Goal: Task Accomplishment & Management: Complete application form

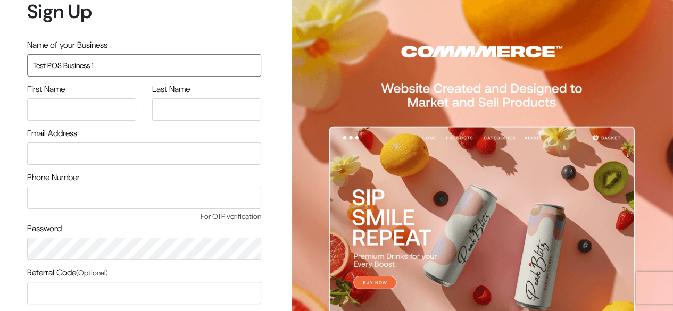
type input "Test POS Business 1"
click at [88, 119] on input "s" at bounding box center [81, 109] width 109 height 22
type input "surak"
type input "p"
type input "suraj"
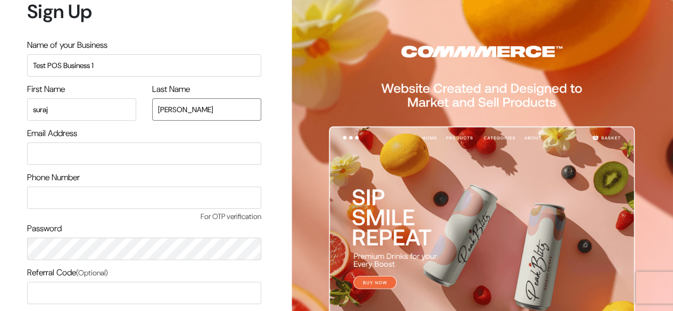
type input "pethe"
type input "surajp@outdoinc.com"
type input "8552882856"
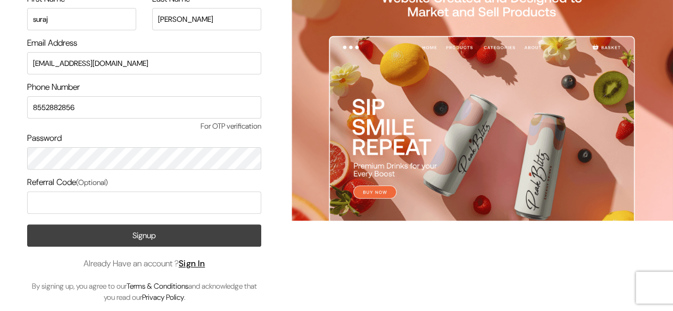
click at [135, 236] on button "Signup" at bounding box center [144, 235] width 234 height 22
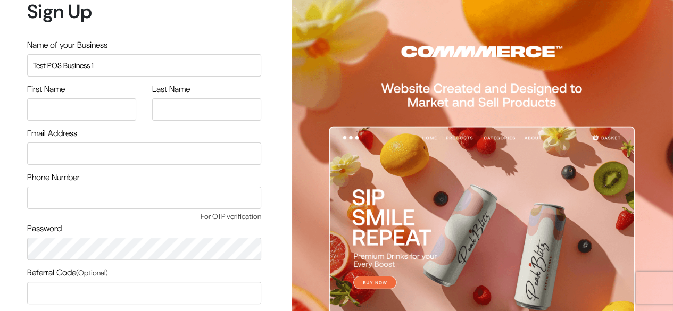
type input "Test POS Business 1"
type input "suraj"
type input "[PERSON_NAME]"
type input "[EMAIL_ADDRESS][DOMAIN_NAME]"
type input "8552882856"
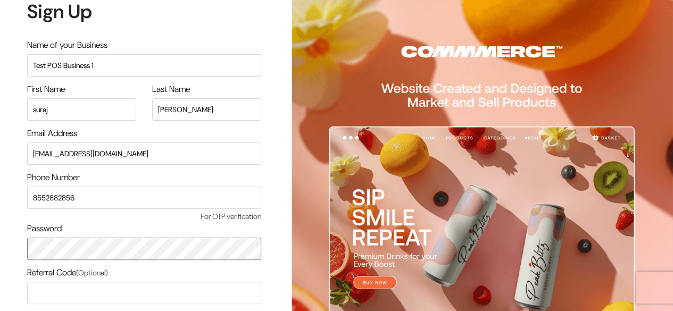
scroll to position [90, 0]
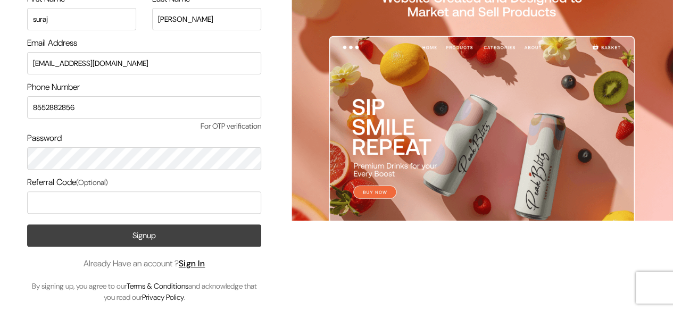
click at [133, 233] on button "Signup" at bounding box center [144, 235] width 234 height 22
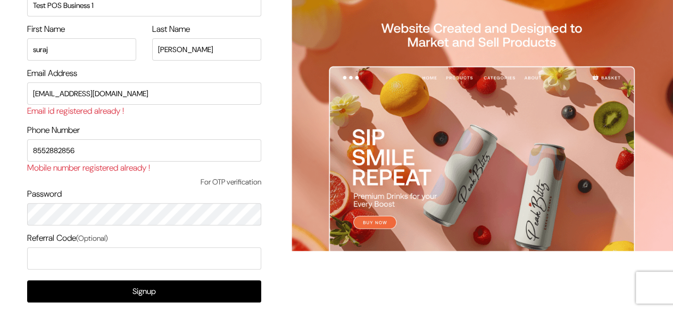
scroll to position [61, 0]
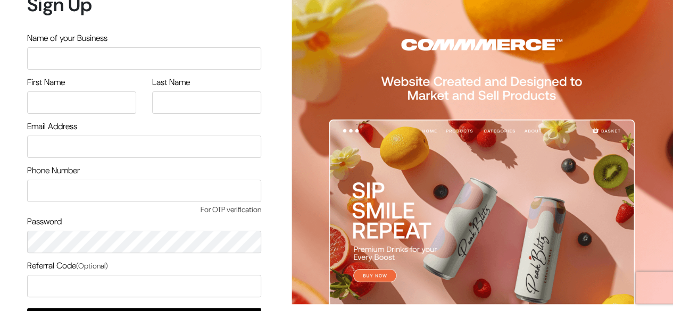
scroll to position [7, 0]
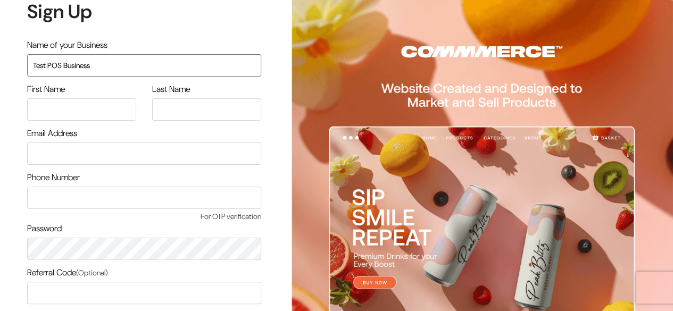
type input "Test POS Business"
type input "suraj"
type input "[PERSON_NAME]"
type input "suraj@commmerce.com"
type input "8552882856"
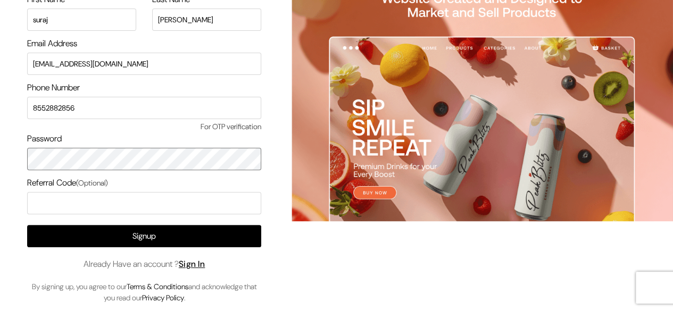
scroll to position [90, 0]
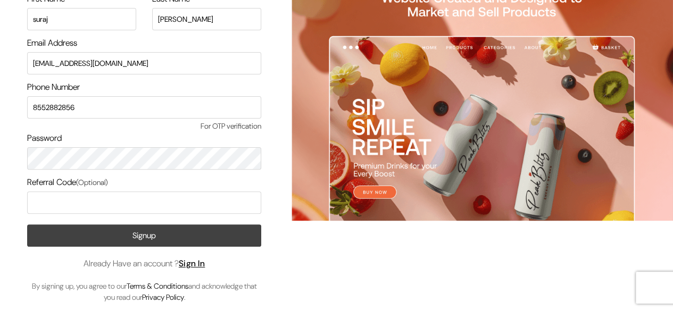
click at [147, 241] on button "Signup" at bounding box center [144, 235] width 234 height 22
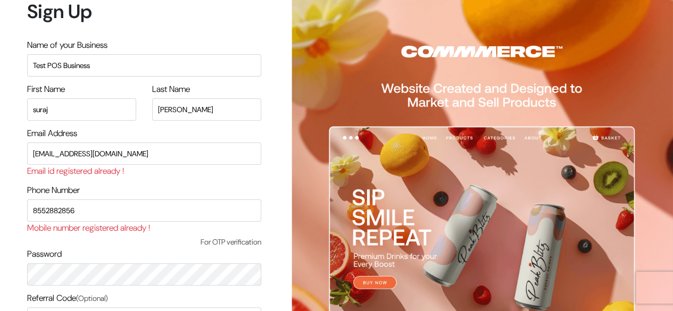
scroll to position [10, 0]
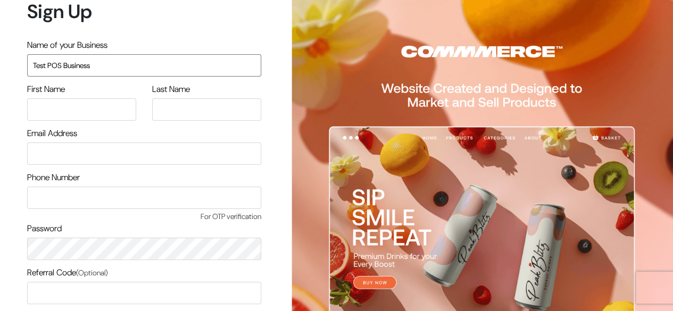
type input "Test POS Business"
type input "suraj"
type input "pethe"
type input "surajp@outdoinc.com"
type input "8552882856"
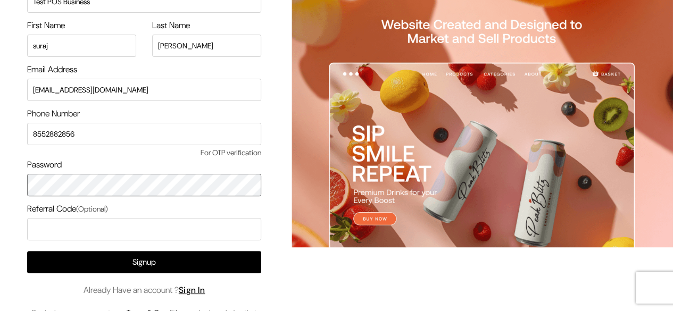
scroll to position [65, 0]
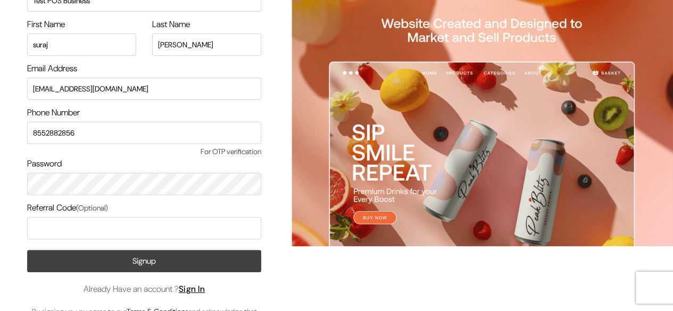
click at [148, 267] on button "Signup" at bounding box center [144, 261] width 234 height 22
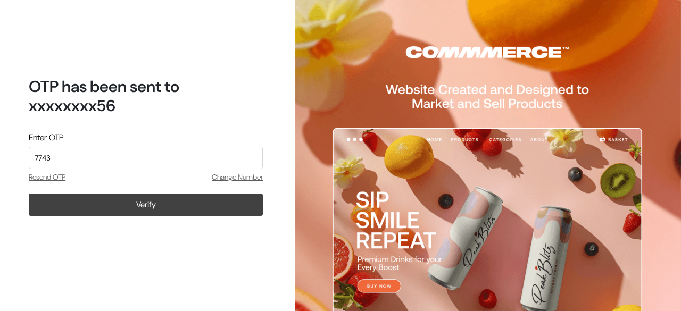
type input "7743"
click at [137, 212] on button "Verify" at bounding box center [146, 205] width 234 height 22
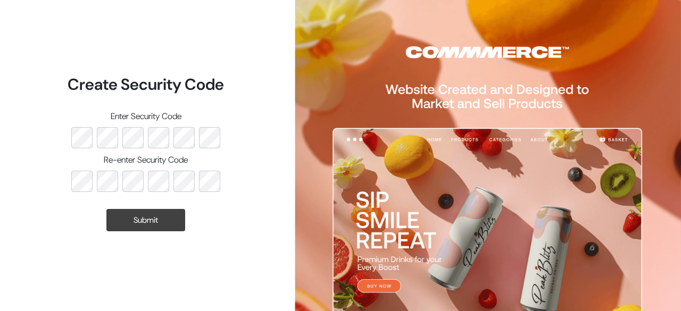
click at [155, 220] on button "Submit" at bounding box center [145, 220] width 79 height 22
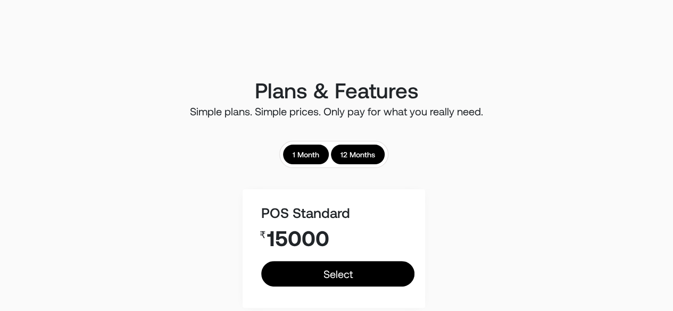
click at [309, 162] on link "1 Month" at bounding box center [306, 155] width 46 height 20
click at [362, 152] on link "12 Months" at bounding box center [358, 155] width 54 height 20
click at [318, 152] on link "1 Month" at bounding box center [306, 155] width 46 height 20
click at [350, 154] on link "12 Months" at bounding box center [358, 155] width 54 height 20
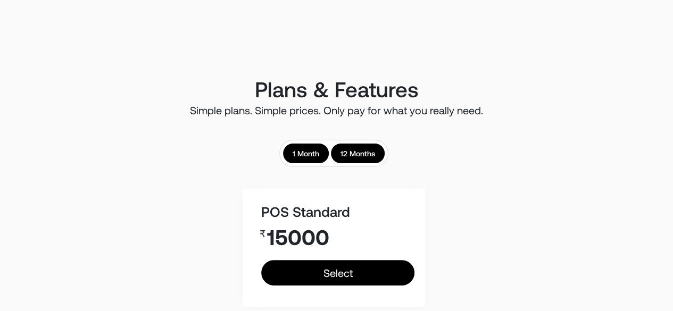
click at [310, 156] on link "1 Month" at bounding box center [306, 154] width 46 height 20
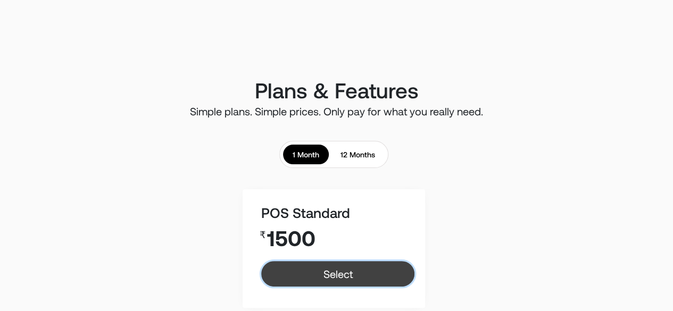
click at [352, 276] on link "Select" at bounding box center [337, 274] width 153 height 26
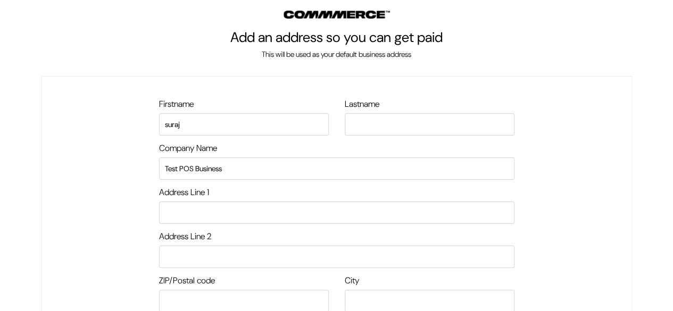
type input "suraj"
type input "[PERSON_NAME]"
type input "T"
type input "[GEOGRAPHIC_DATA]"
type input "16th main road"
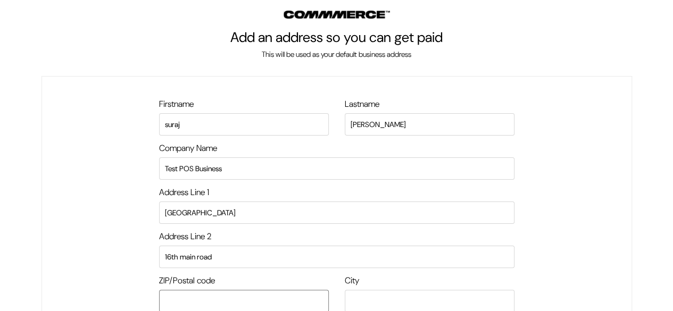
scroll to position [1, 0]
type input "560076"
type input "[GEOGRAPHIC_DATA]"
select select "[GEOGRAPHIC_DATA]"
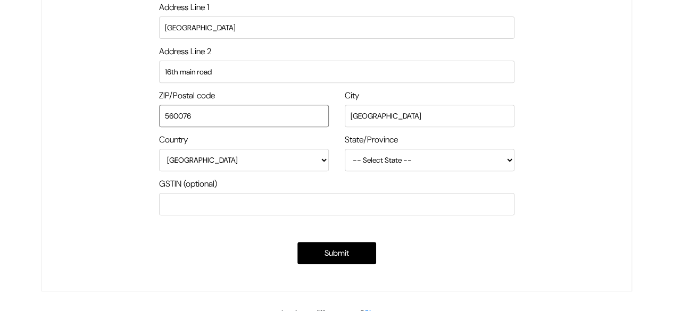
scroll to position [186, 0]
type input "560076"
click at [338, 249] on button "Submit" at bounding box center [336, 252] width 79 height 22
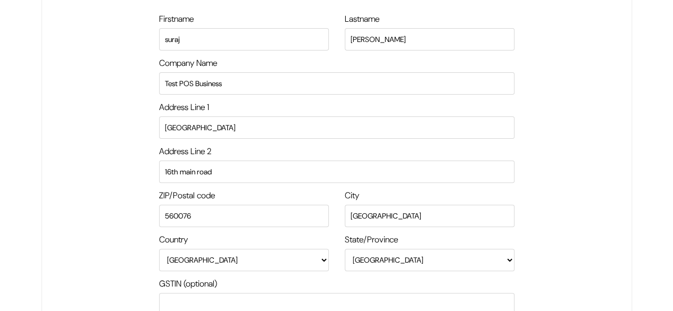
scroll to position [78, 0]
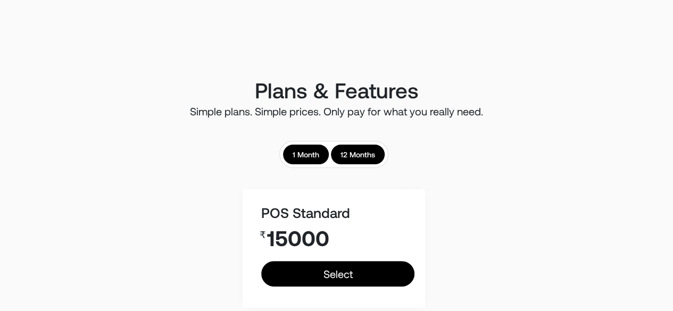
click at [311, 154] on link "1 Month" at bounding box center [306, 155] width 46 height 20
click at [352, 154] on link "12 Months" at bounding box center [358, 155] width 54 height 20
